Goal: Navigation & Orientation: Find specific page/section

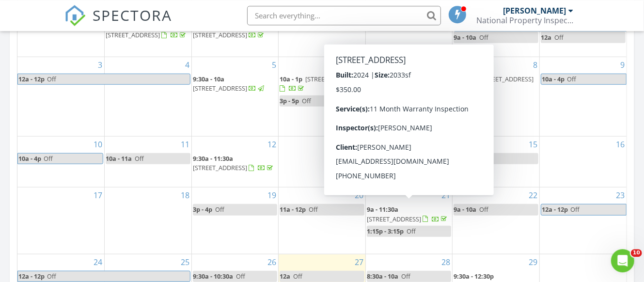
scroll to position [509, 0]
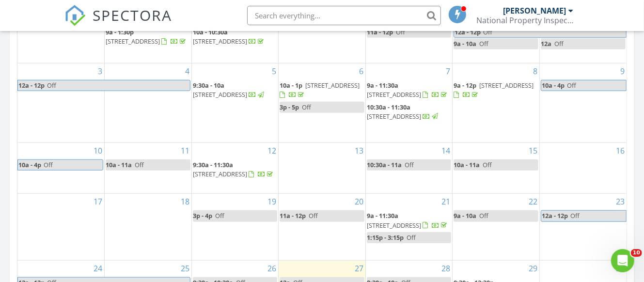
click at [395, 90] on span "[STREET_ADDRESS]" at bounding box center [394, 94] width 54 height 9
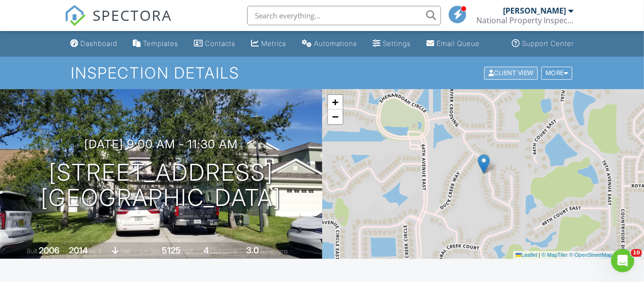
click at [513, 80] on div "Client View" at bounding box center [511, 72] width 54 height 13
click at [85, 53] on link "Dashboard" at bounding box center [93, 44] width 55 height 18
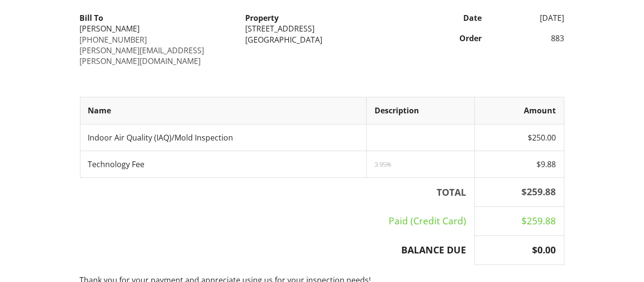
scroll to position [102, 0]
